Goal: Information Seeking & Learning: Learn about a topic

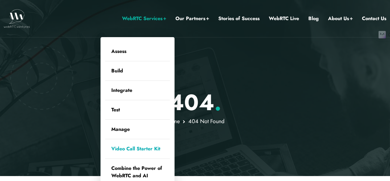
click at [136, 147] on link "Video Call Starter Kit" at bounding box center [137, 148] width 65 height 19
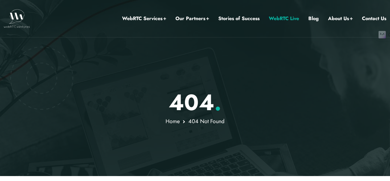
click at [277, 15] on link "WebRTC Live" at bounding box center [284, 19] width 30 height 8
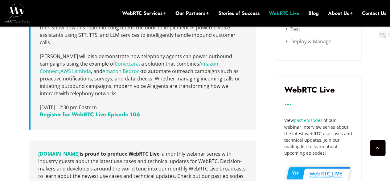
scroll to position [271, 0]
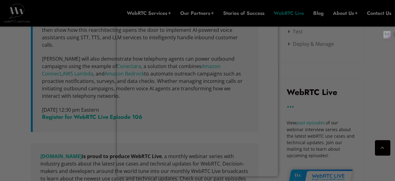
drag, startPoint x: 393, startPoint y: 15, endPoint x: 394, endPoint y: 23, distance: 7.9
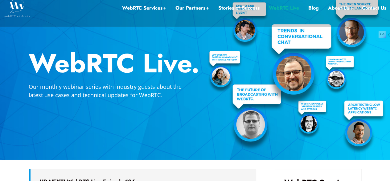
scroll to position [3, 0]
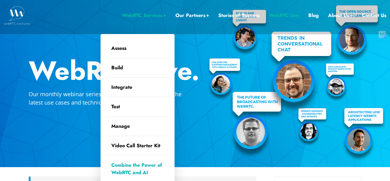
click at [133, 168] on link "Combine the Power of WebRTC and AI" at bounding box center [137, 168] width 65 height 27
